Goal: Task Accomplishment & Management: Manage account settings

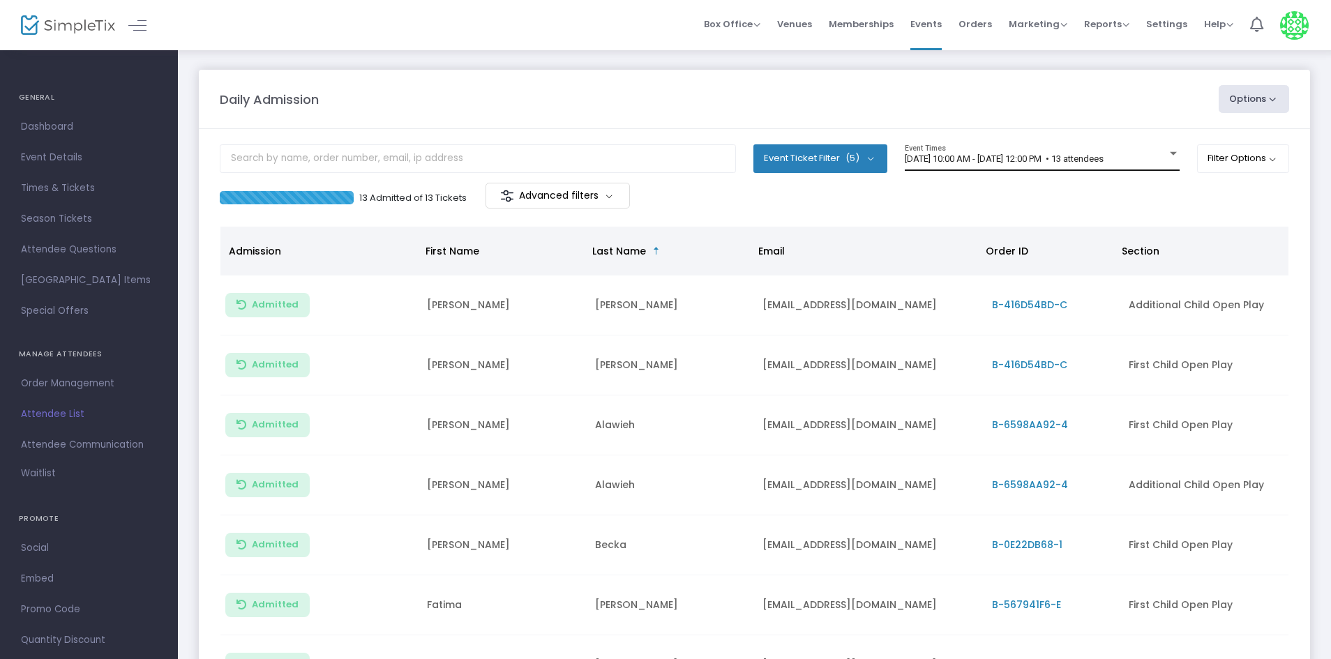
click at [1146, 167] on div "8/21/2025 @ 10:00 AM - 8/21/2025 @ 12:00 PM • 13 attendees Event Times" at bounding box center [1042, 157] width 275 height 27
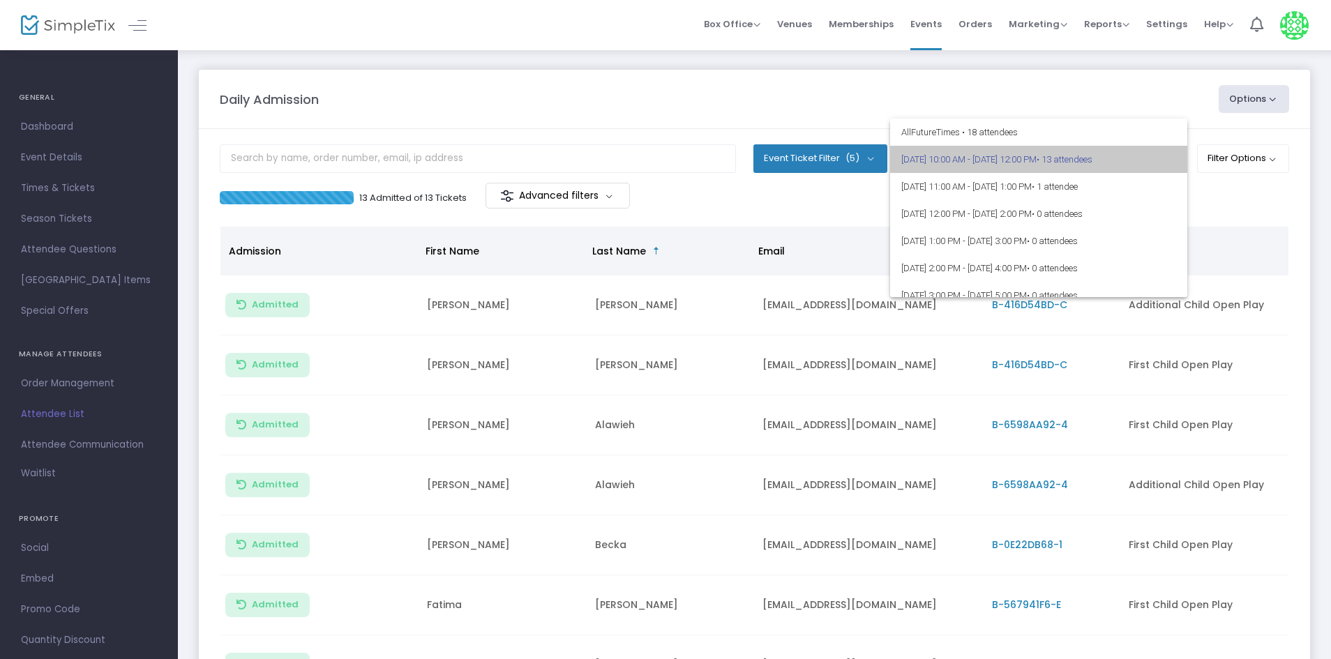
click at [1146, 167] on span "8/21/2025 @ 10:00 AM - 8/21/2025 @ 12:00 PM • 13 attendees" at bounding box center [1038, 159] width 275 height 27
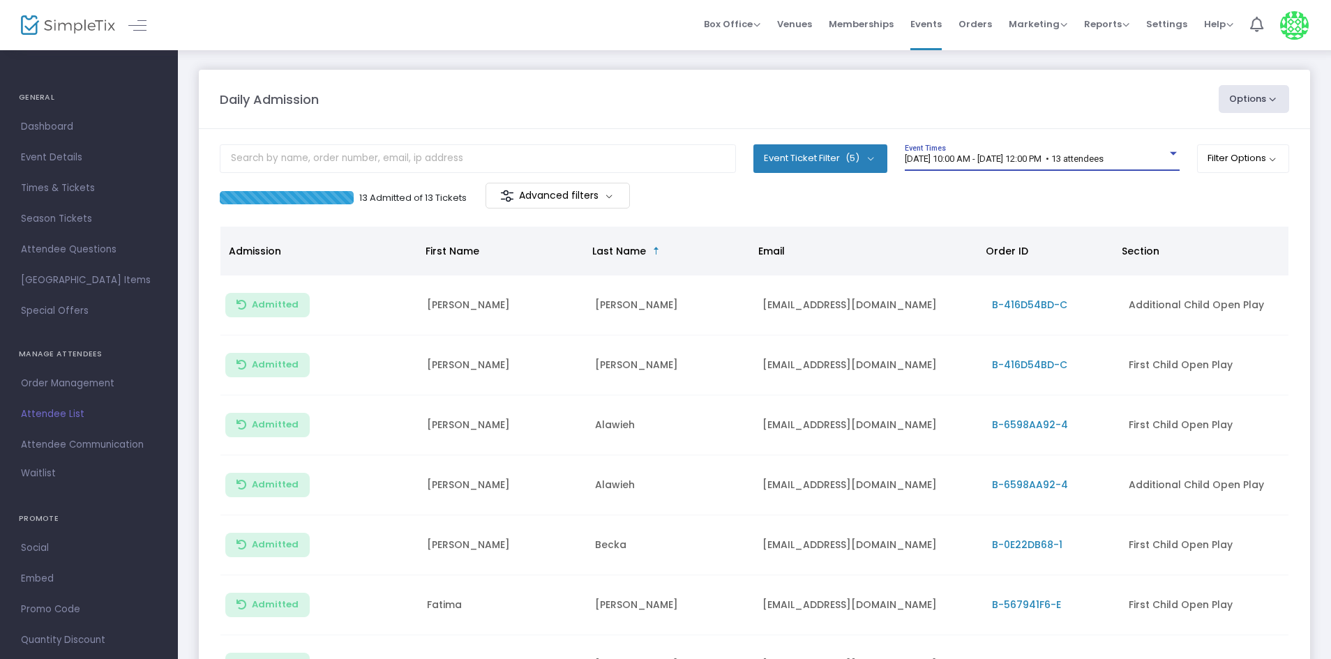
click at [1146, 167] on div "8/21/2025 @ 10:00 AM - 8/21/2025 @ 12:00 PM • 13 attendees Event Times" at bounding box center [1042, 157] width 275 height 27
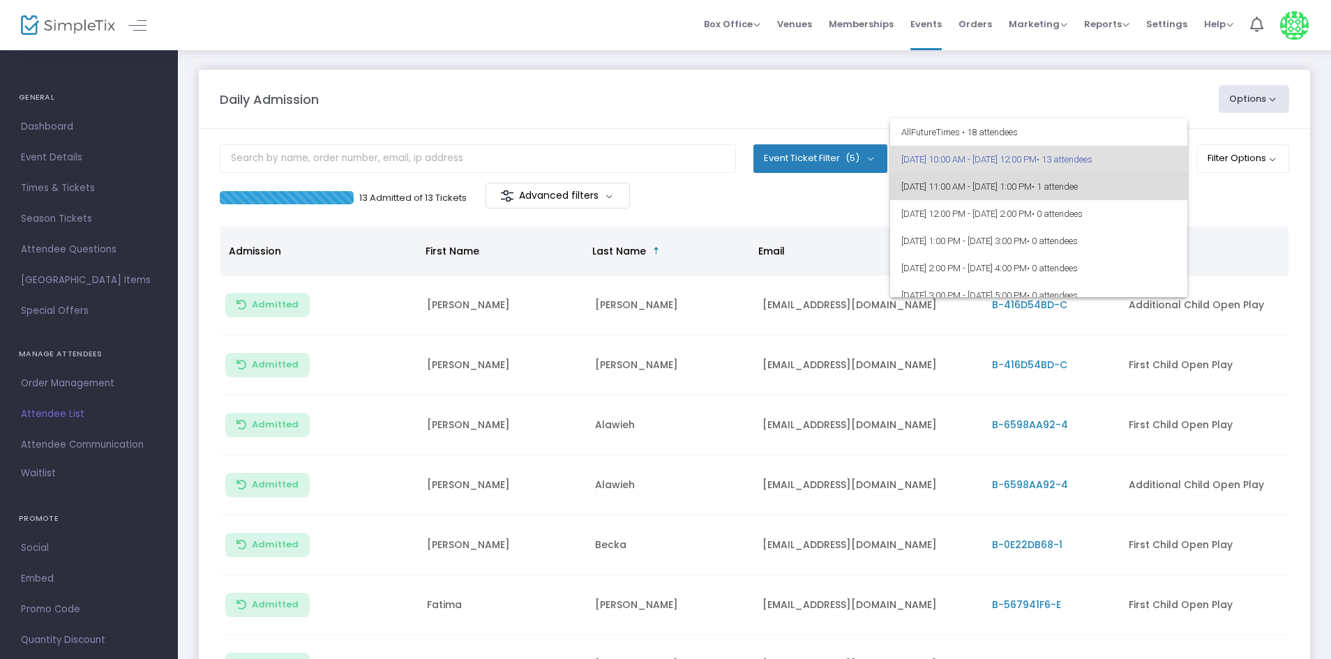
click at [1078, 188] on span "• 1 attendee" at bounding box center [1055, 186] width 46 height 10
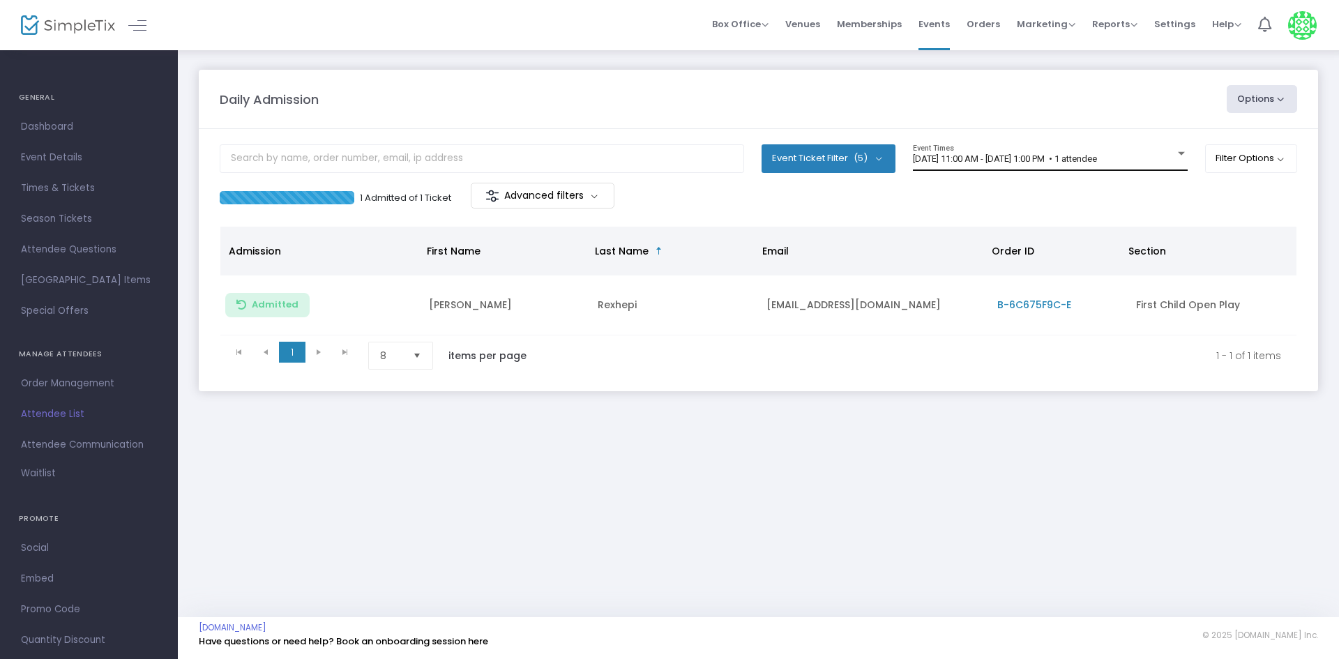
click at [1124, 150] on div "8/21/2025 @ 11:00 AM - 8/21/2025 @ 1:00 PM • 1 attendee Event Times" at bounding box center [1050, 157] width 275 height 27
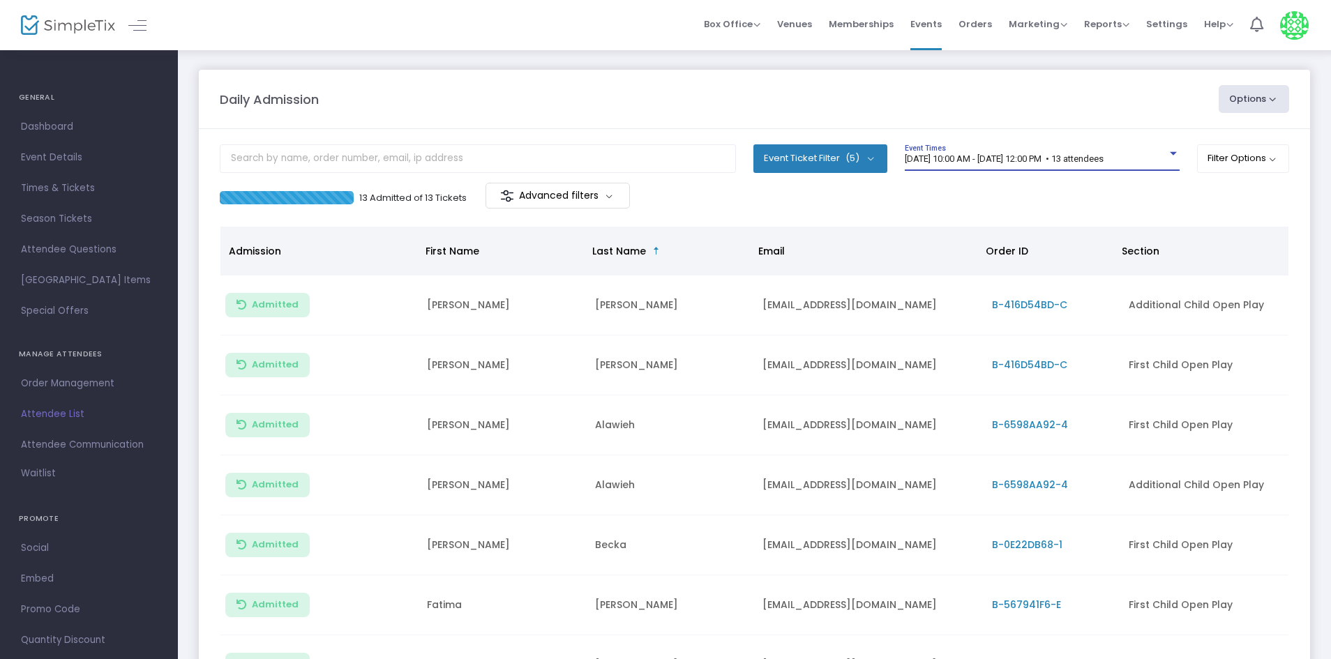
click at [1104, 155] on span "[DATE] 10:00 AM - [DATE] 12:00 PM • 13 attendees" at bounding box center [1004, 158] width 199 height 10
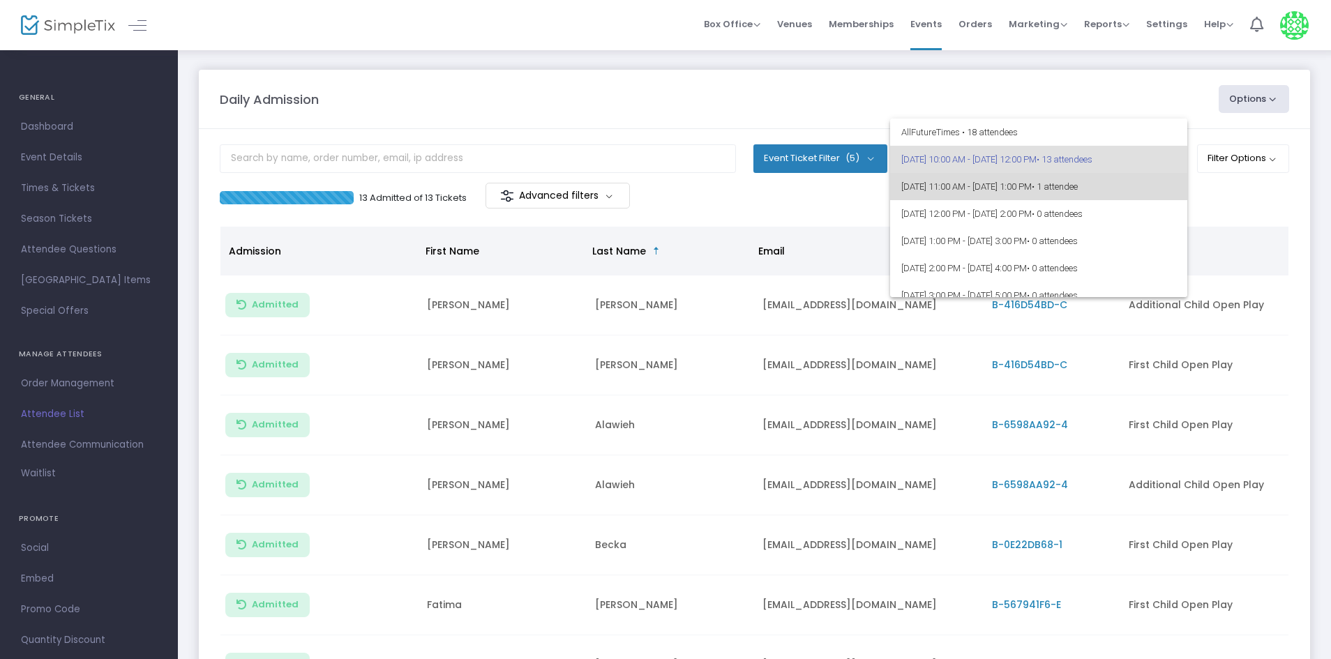
click at [1147, 181] on span "8/21/2025 @ 11:00 AM - 8/21/2025 @ 1:00 PM • 1 attendee" at bounding box center [1038, 186] width 275 height 27
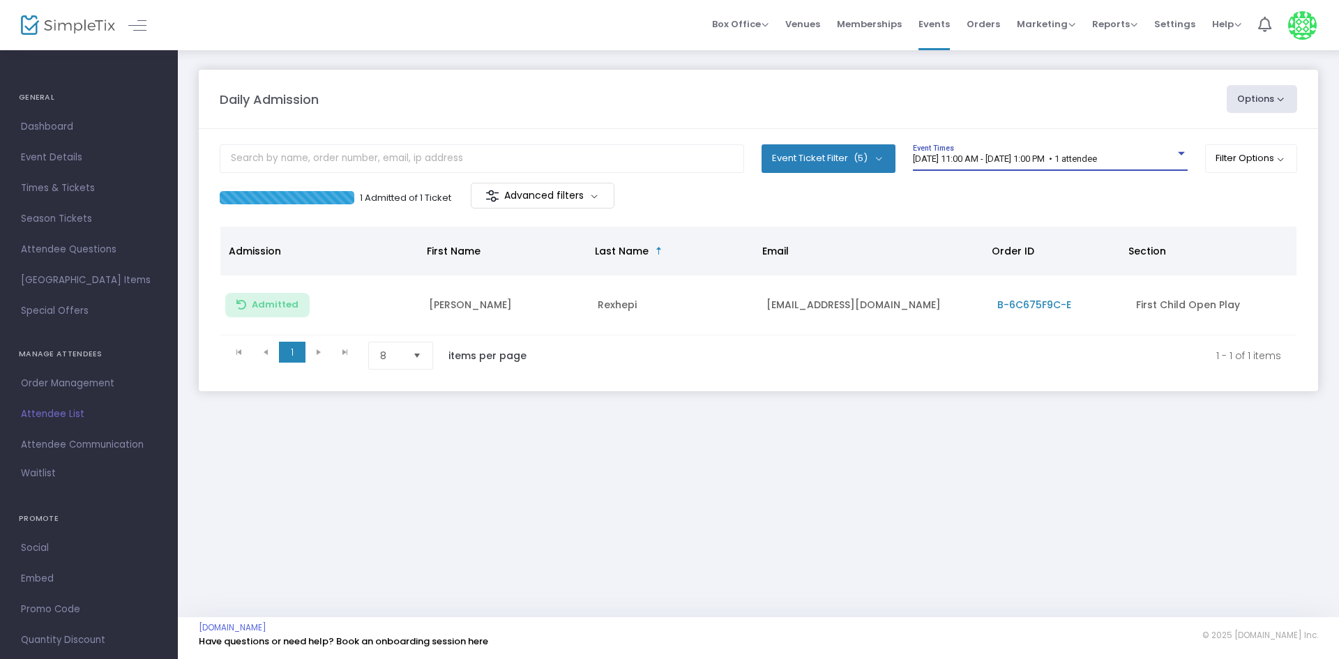
click at [1097, 162] on span "8/21/2025 @ 11:00 AM - 8/21/2025 @ 1:00 PM • 1 attendee" at bounding box center [1005, 158] width 184 height 10
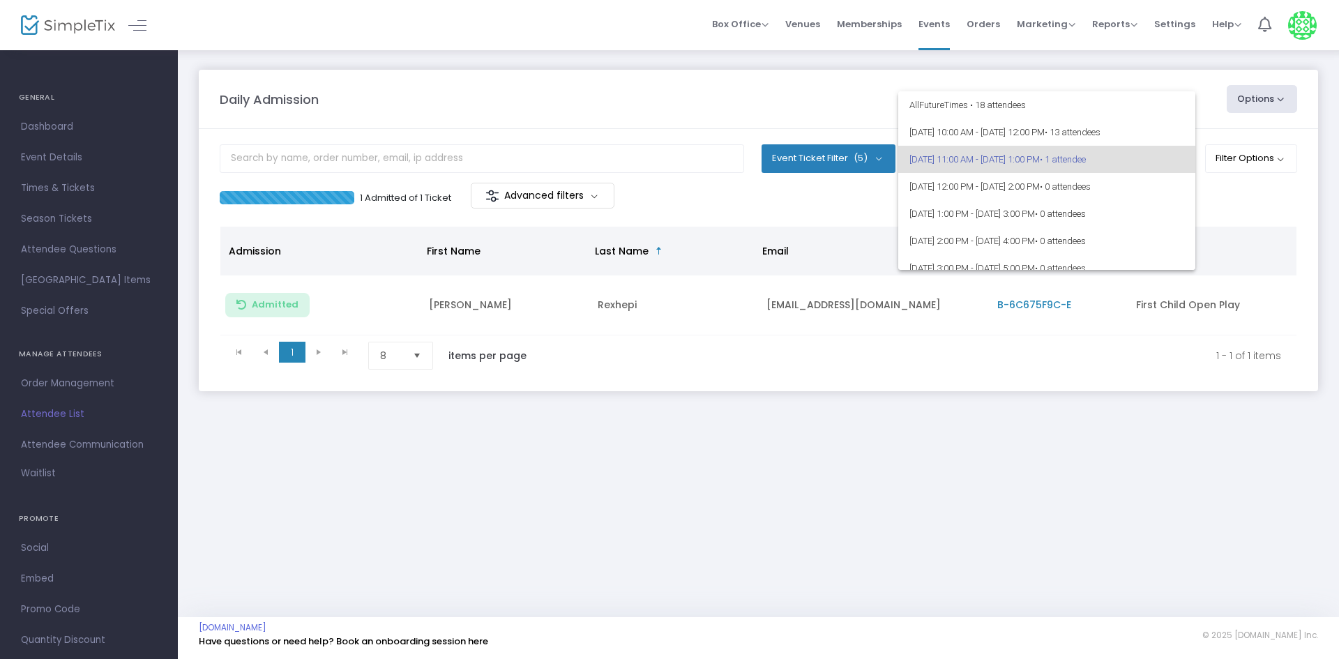
click at [820, 116] on div at bounding box center [669, 329] width 1339 height 659
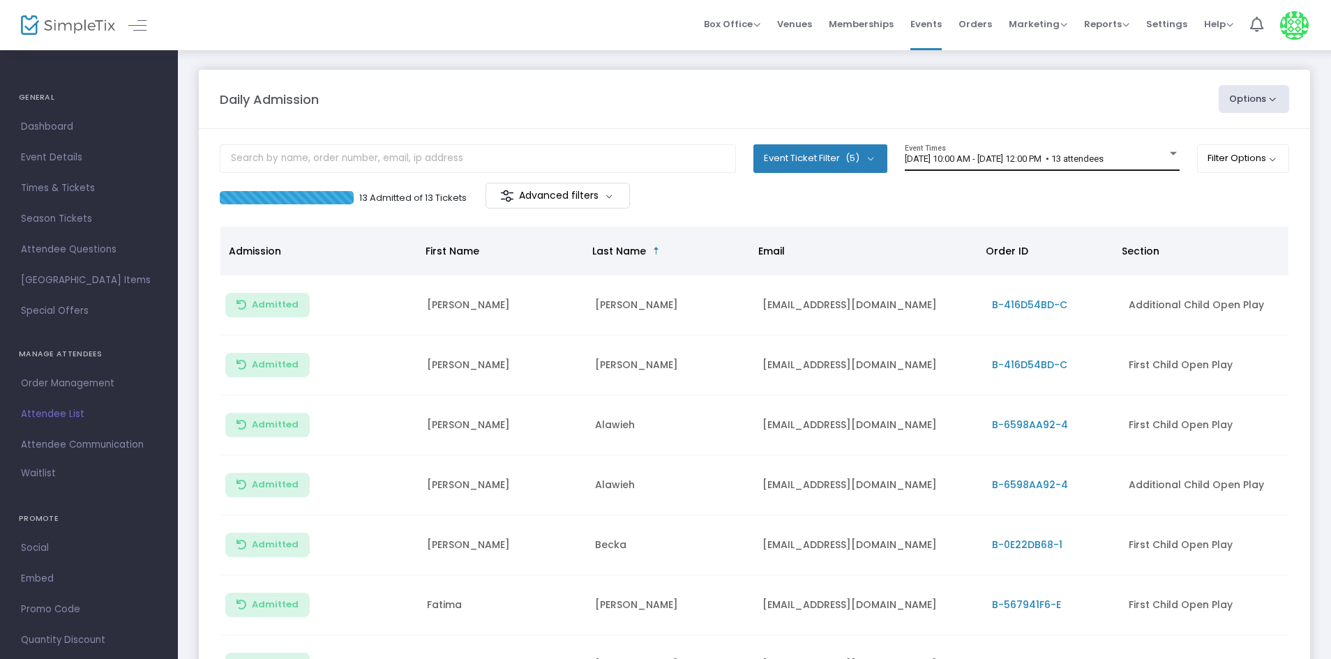
click at [995, 156] on span "[DATE] 10:00 AM - [DATE] 12:00 PM • 13 attendees" at bounding box center [1004, 158] width 199 height 10
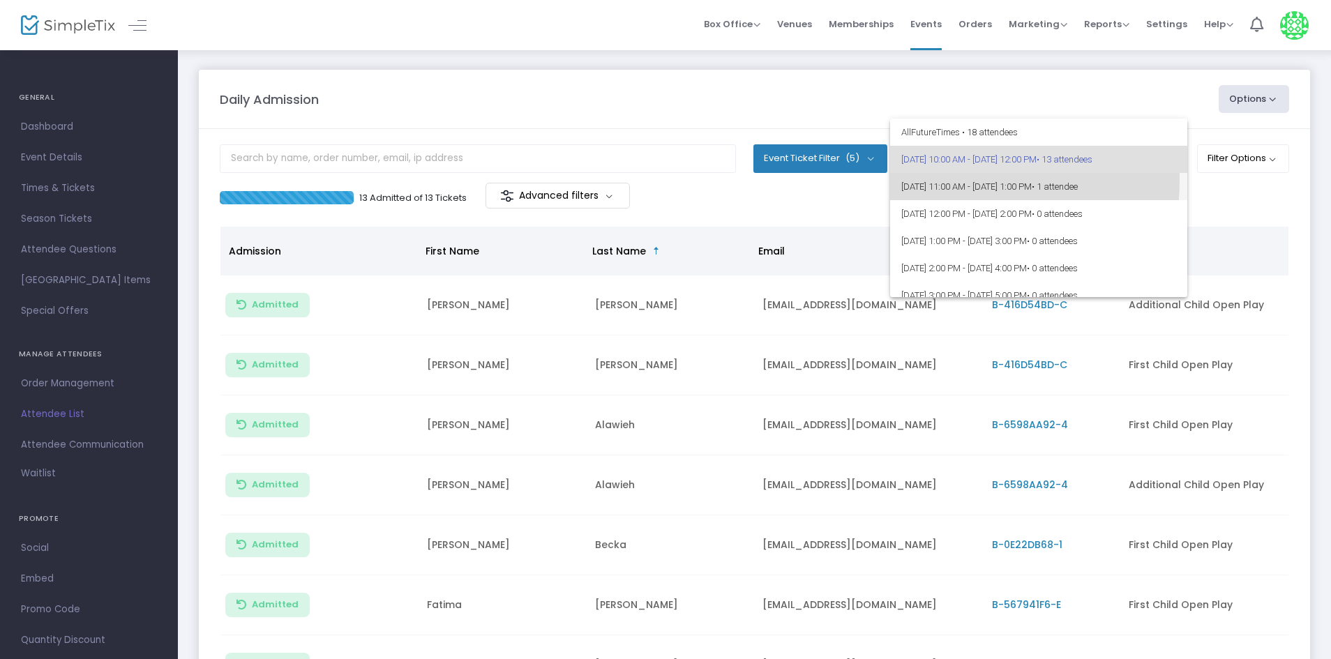
click at [924, 181] on span "[DATE] 11:00 AM - [DATE] 1:00 PM • 1 attendee" at bounding box center [1038, 186] width 275 height 27
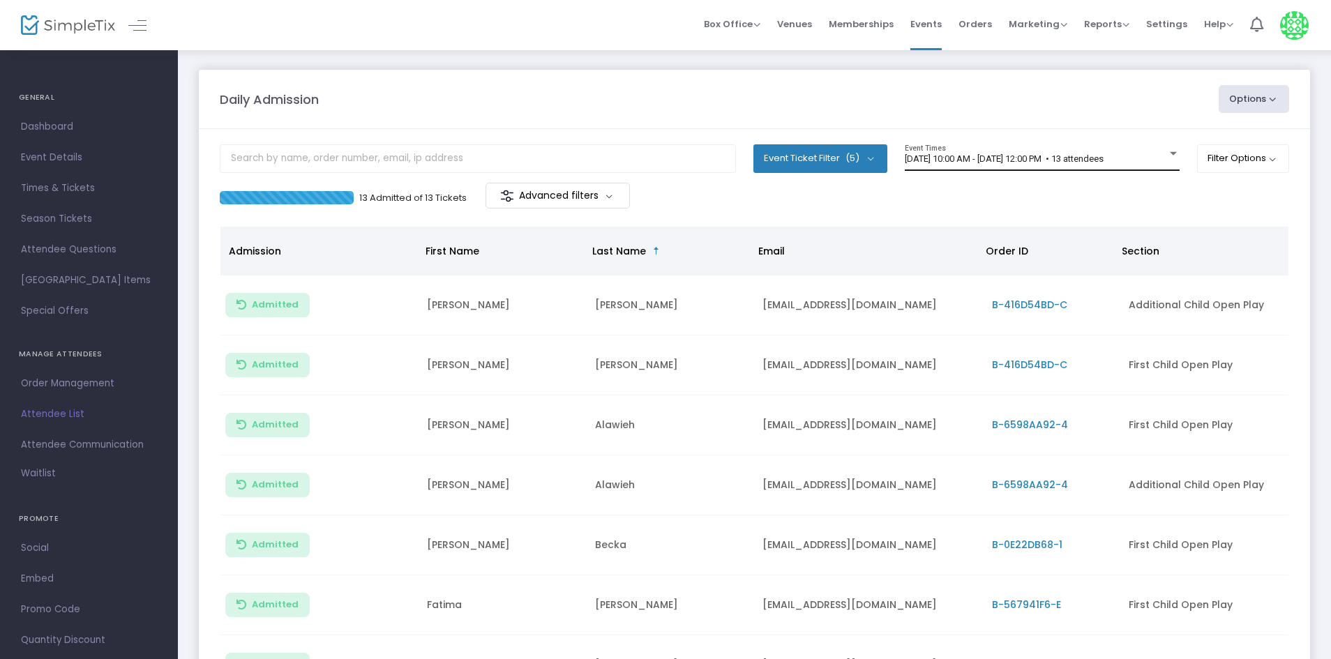
click at [985, 162] on span "[DATE] 10:00 AM - [DATE] 12:00 PM • 13 attendees" at bounding box center [1004, 158] width 199 height 10
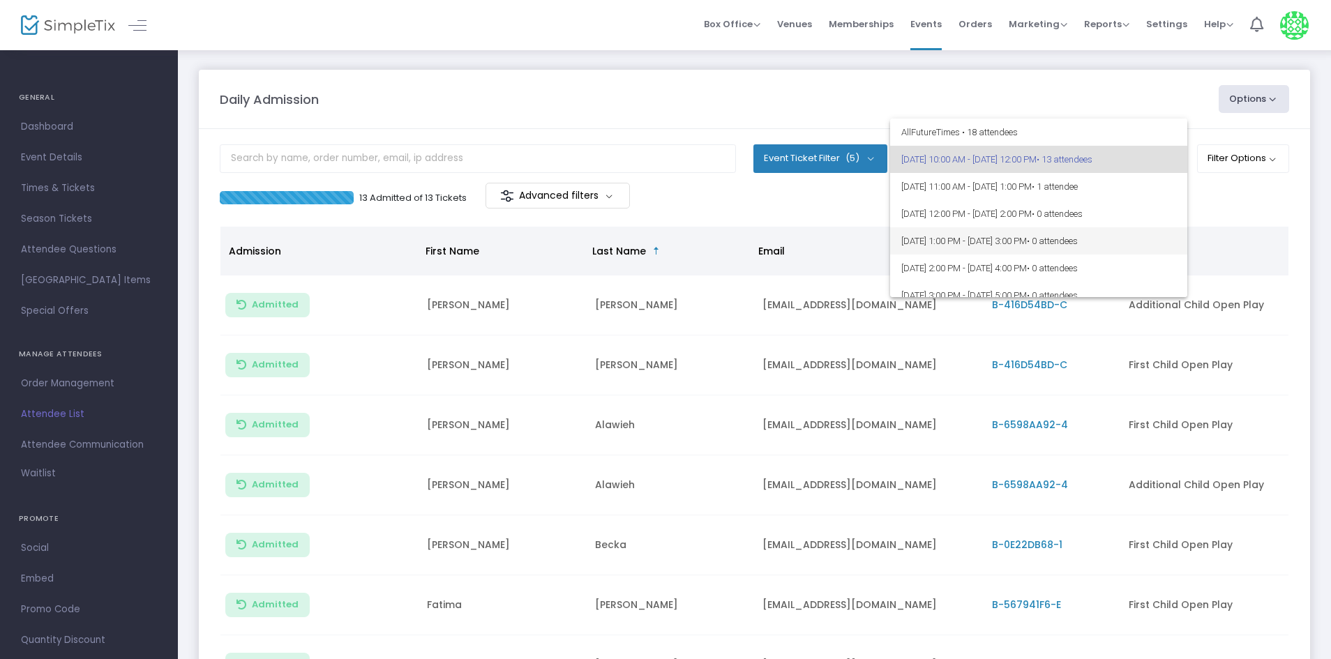
click at [984, 238] on span "[DATE] 1:00 PM - [DATE] 3:00 PM • 0 attendees" at bounding box center [1038, 240] width 275 height 27
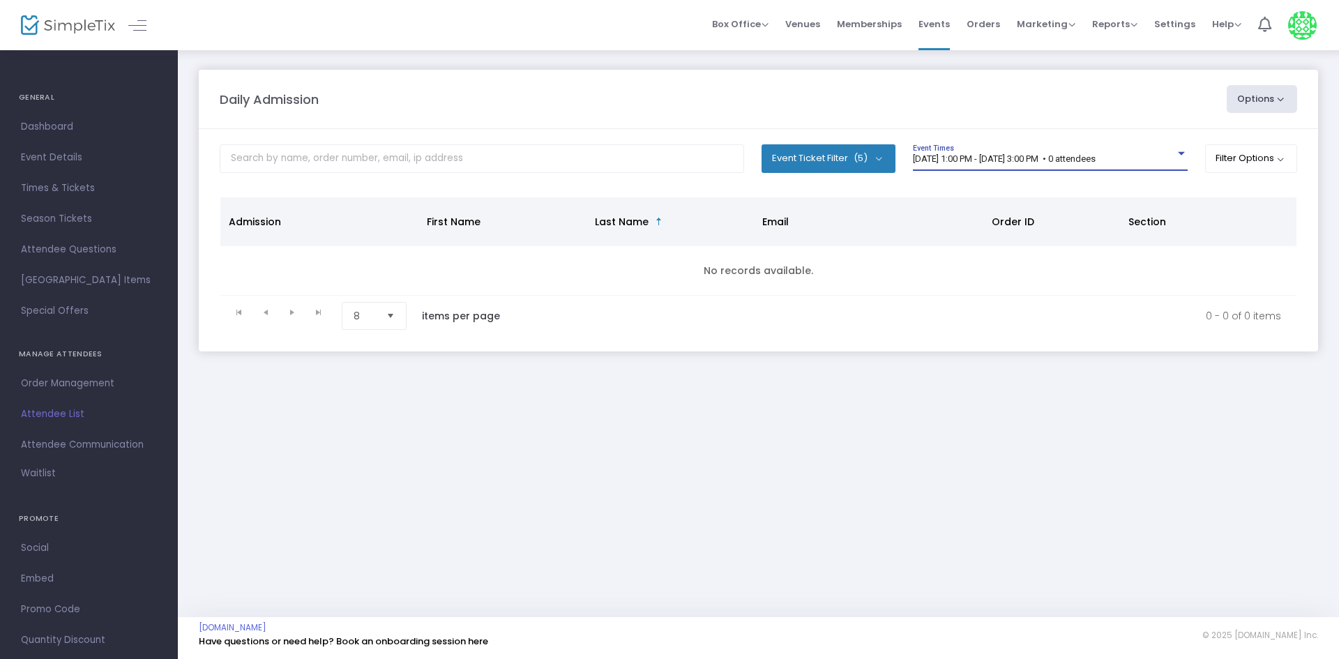
click at [984, 162] on span "[DATE] 1:00 PM - [DATE] 3:00 PM • 0 attendees" at bounding box center [1004, 158] width 183 height 10
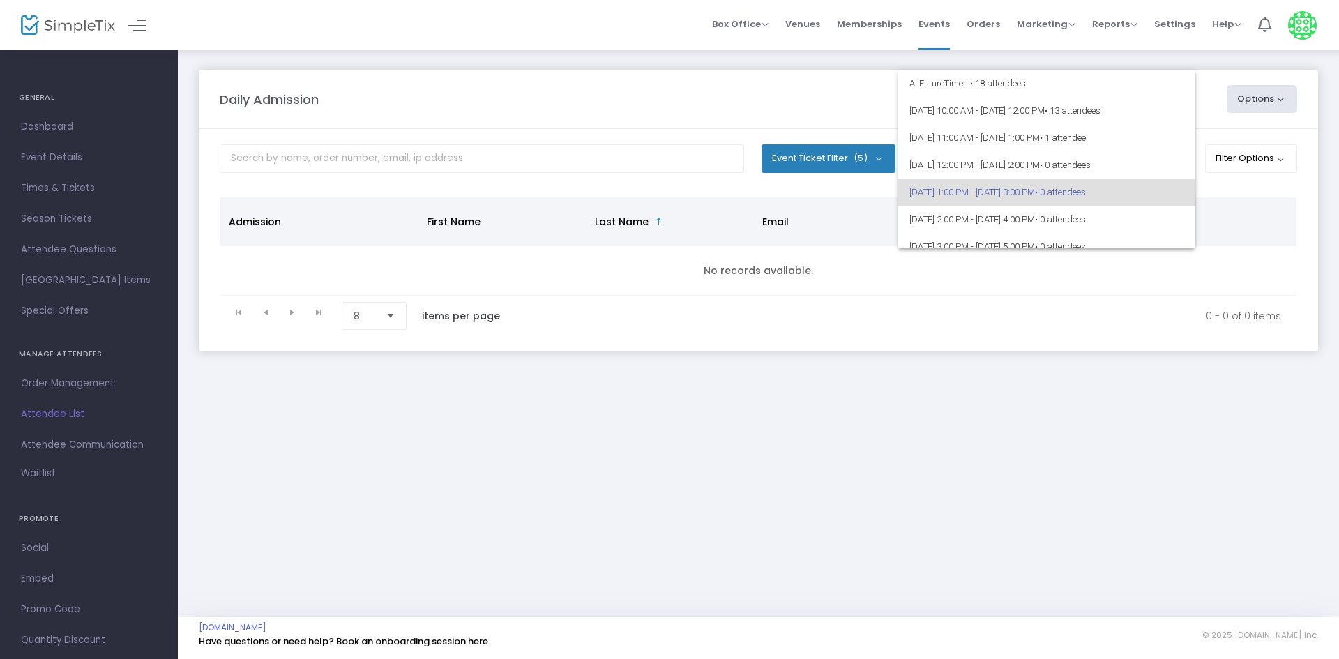
scroll to position [33, 0]
